Goal: Task Accomplishment & Management: Use online tool/utility

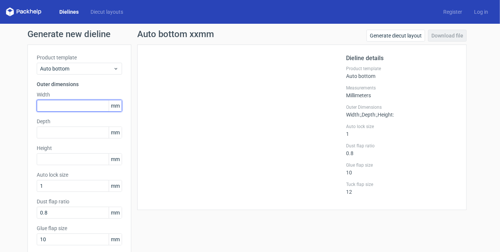
click at [78, 109] on input "text" at bounding box center [79, 106] width 85 height 12
type input "95"
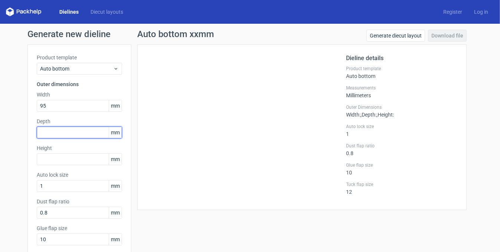
click at [48, 130] on input "text" at bounding box center [79, 132] width 85 height 12
type input "95"
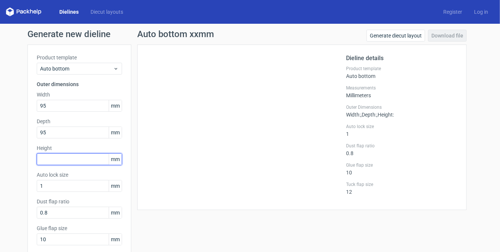
click at [79, 160] on input "text" at bounding box center [79, 159] width 85 height 12
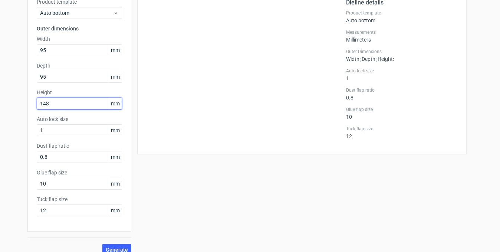
scroll to position [65, 0]
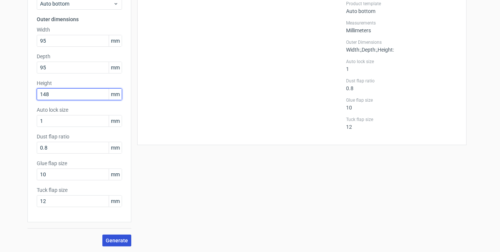
type input "148"
click at [117, 238] on span "Generate" at bounding box center [117, 240] width 22 height 5
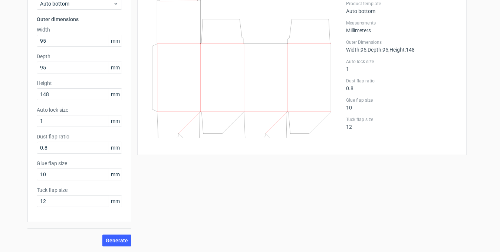
click at [276, 190] on div "Auto bottom 95x95x148mm Generate diecut layout Download file Dieline details Pr…" at bounding box center [301, 105] width 341 height 281
click at [79, 202] on input "12" at bounding box center [79, 201] width 85 height 12
type input "20"
click at [116, 242] on span "Generate" at bounding box center [117, 240] width 22 height 5
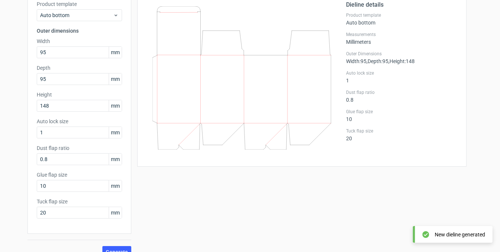
scroll to position [53, 0]
click at [60, 188] on input "10" at bounding box center [79, 186] width 85 height 12
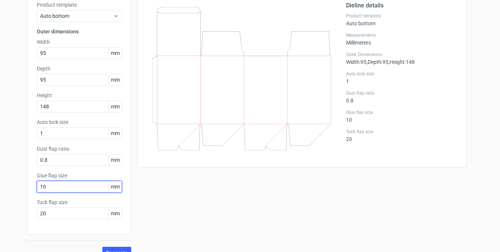
click at [60, 188] on input "10" at bounding box center [79, 186] width 85 height 12
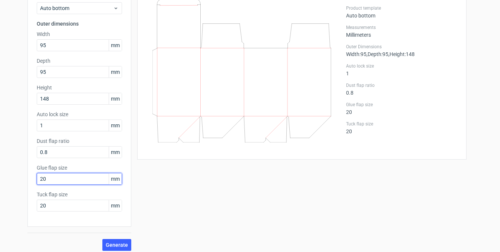
scroll to position [65, 0]
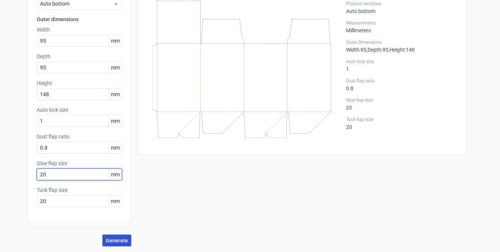
type input "20"
click at [110, 238] on span "Generate" at bounding box center [117, 240] width 22 height 5
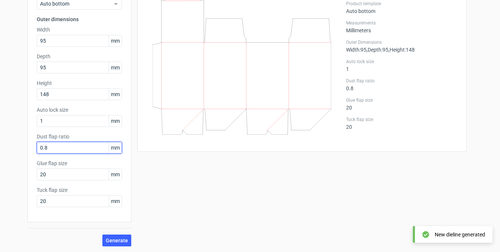
click at [62, 147] on input "0.8" at bounding box center [79, 148] width 85 height 12
type input "20"
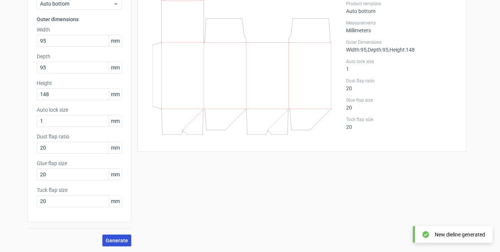
click at [112, 238] on span "Generate" at bounding box center [117, 240] width 22 height 5
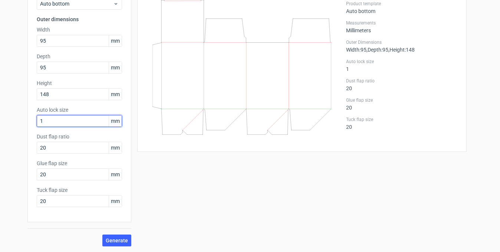
click at [76, 117] on input "1" at bounding box center [79, 121] width 85 height 12
type input "20"
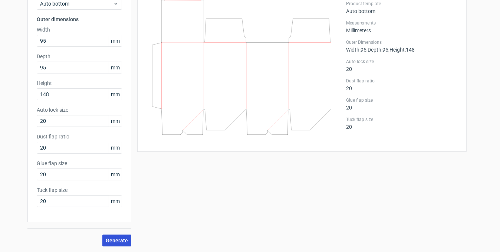
click at [120, 238] on span "Generate" at bounding box center [117, 240] width 22 height 5
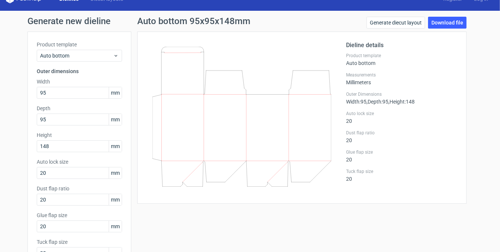
scroll to position [12, 0]
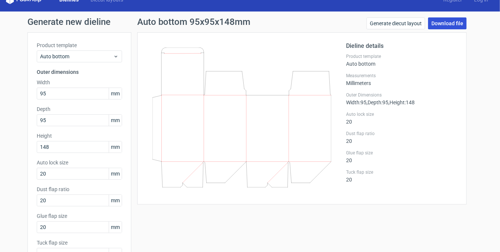
click at [435, 24] on link "Download file" at bounding box center [447, 23] width 39 height 12
